Goal: Navigation & Orientation: Find specific page/section

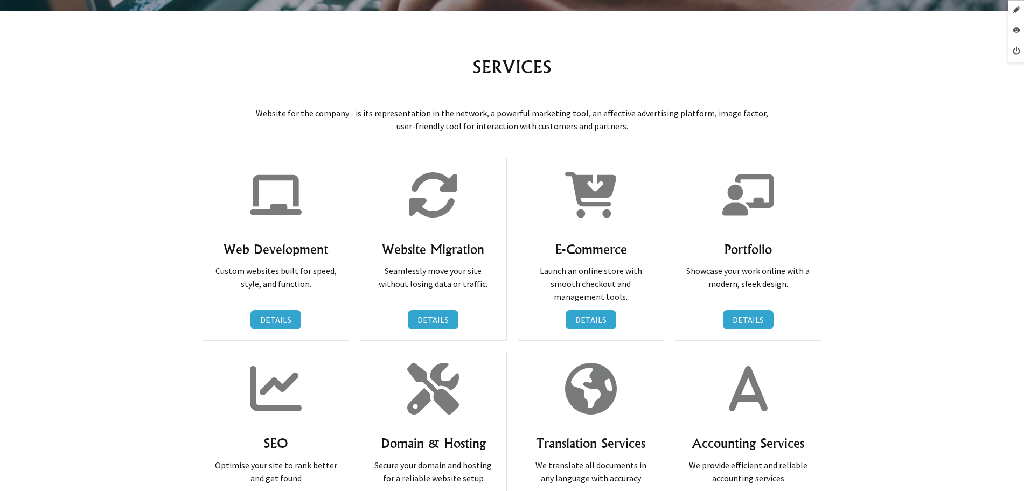
scroll to position [404, 0]
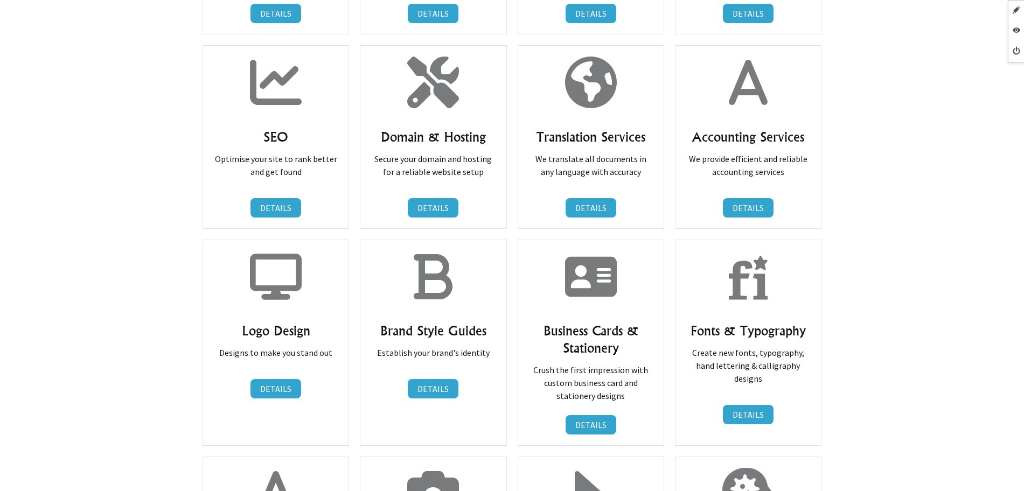
scroll to position [269, 0]
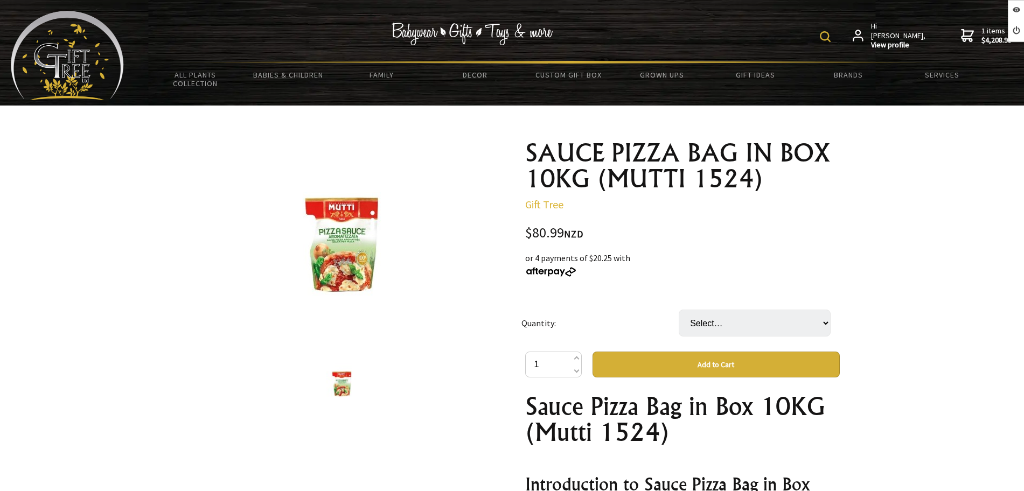
scroll to position [67, 0]
